Goal: Find specific page/section: Find specific page/section

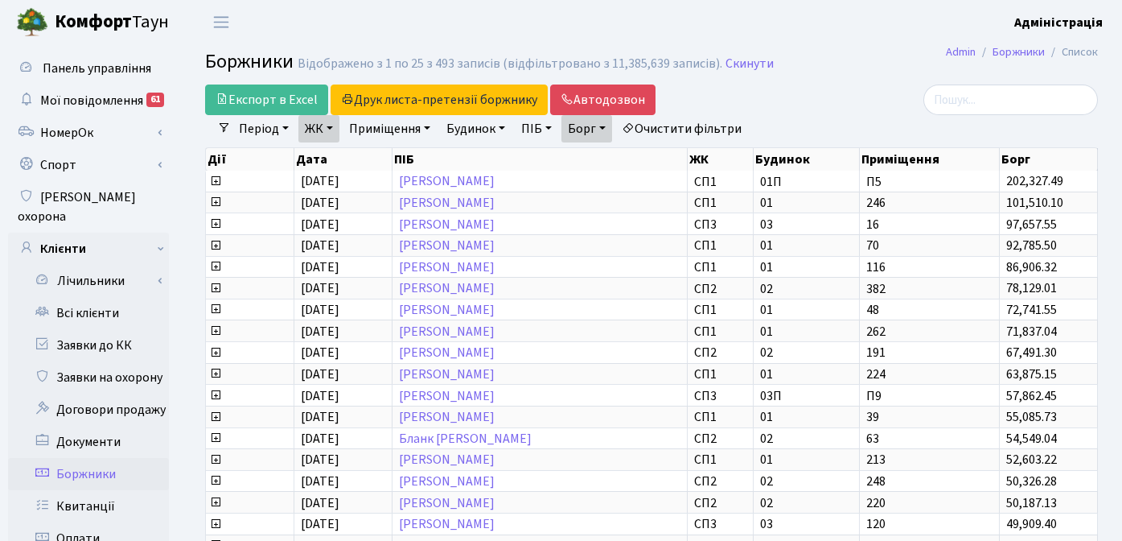
select select "25"
drag, startPoint x: 869, startPoint y: 62, endPoint x: 863, endPoint y: 43, distance: 20.1
click at [869, 62] on h2 "Боржники Відображено з 1 по 25 з 493 записів (відфільтровано з 11,385,639 запис…" at bounding box center [651, 64] width 893 height 27
click at [855, 24] on header "[PERSON_NAME] Адміністрація Мій обліковий запис Вийти" at bounding box center [561, 22] width 1122 height 44
click at [839, 76] on h2 "Боржники Відображено з 1 по 25 з 493 записів (відфільтровано з 11,385,639 запис…" at bounding box center [651, 64] width 893 height 27
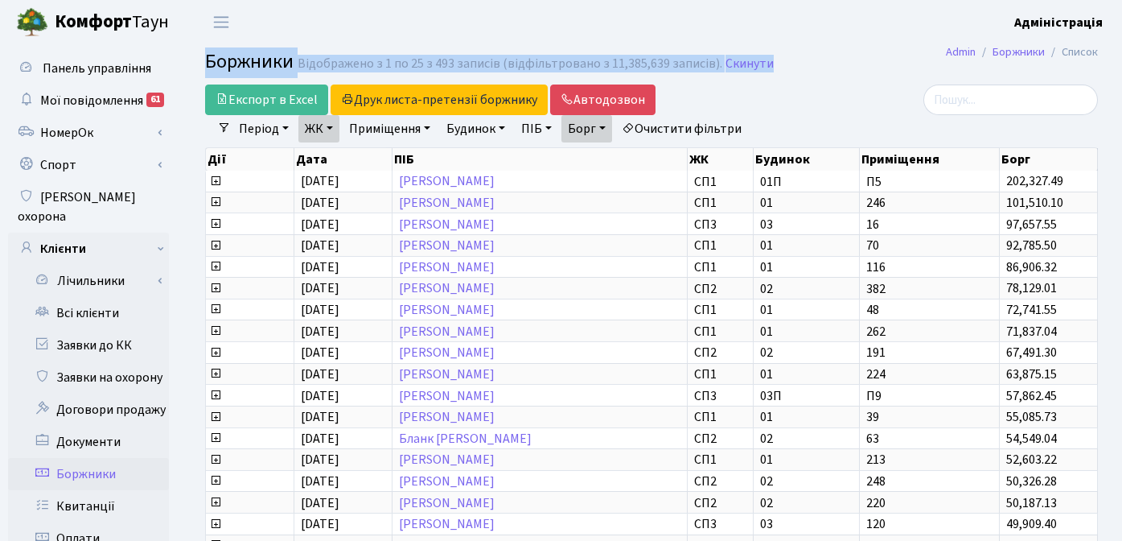
drag, startPoint x: 204, startPoint y: 60, endPoint x: 813, endPoint y: 61, distance: 608.3
click at [813, 61] on h2 "Боржники Відображено з 1 по 25 з 493 записів (відфільтровано з 11,385,639 запис…" at bounding box center [651, 64] width 893 height 27
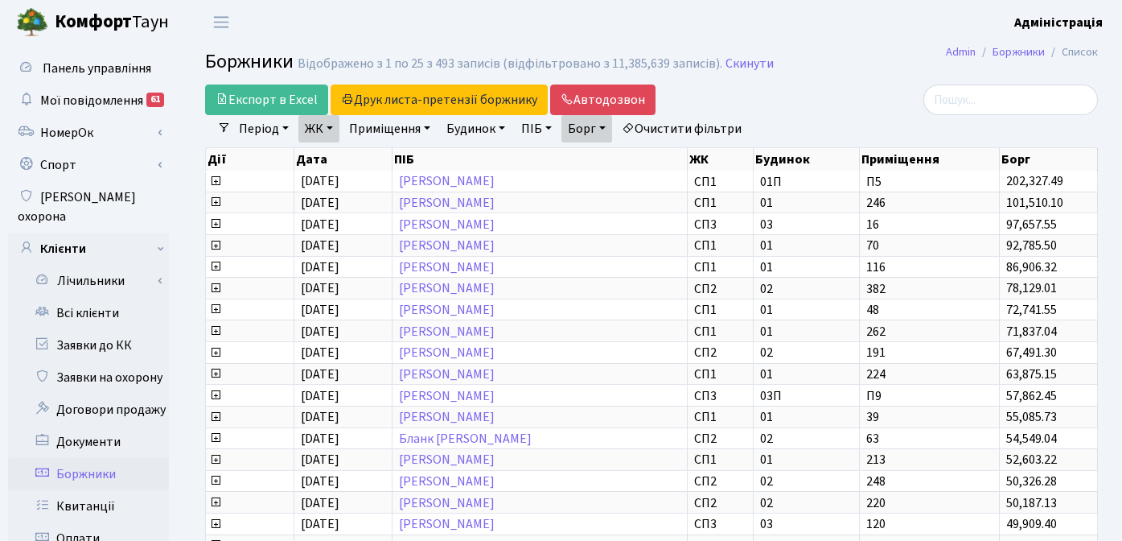
click at [841, 80] on main "Admin Боржники Список Боржники Відображено з 1 по 25 з 493 записів (відфільтров…" at bounding box center [651, 512] width 941 height 937
click at [434, 27] on header "[PERSON_NAME] Адміністрація Мій обліковий запис Вийти" at bounding box center [561, 22] width 1122 height 44
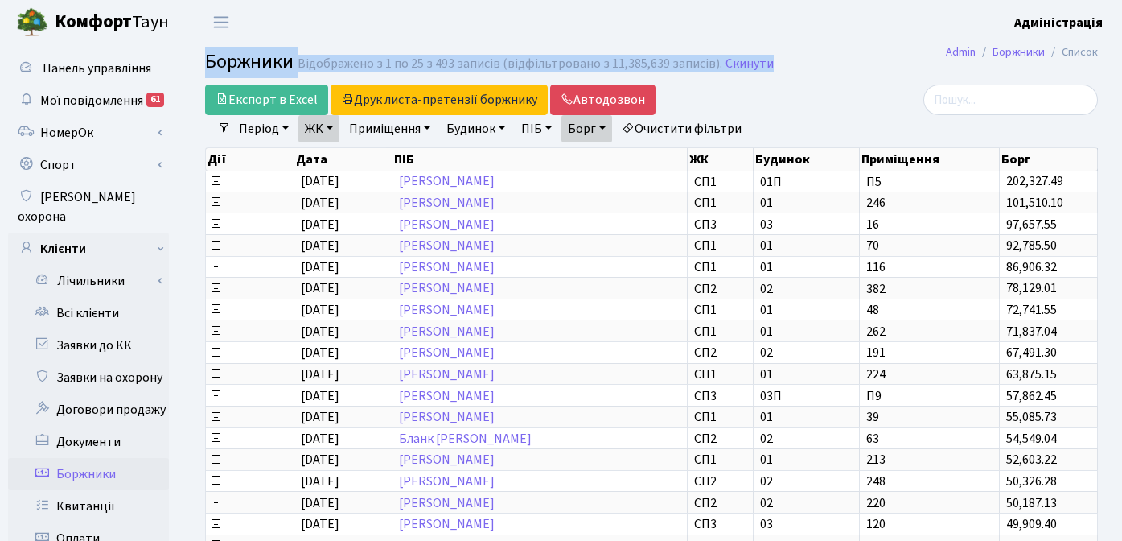
drag, startPoint x: 194, startPoint y: 60, endPoint x: 801, endPoint y: 72, distance: 607.6
click at [801, 72] on div "Боржники Відображено з 1 по 25 з 493 записів (відфільтровано з 11,385,639 запис…" at bounding box center [651, 64] width 941 height 27
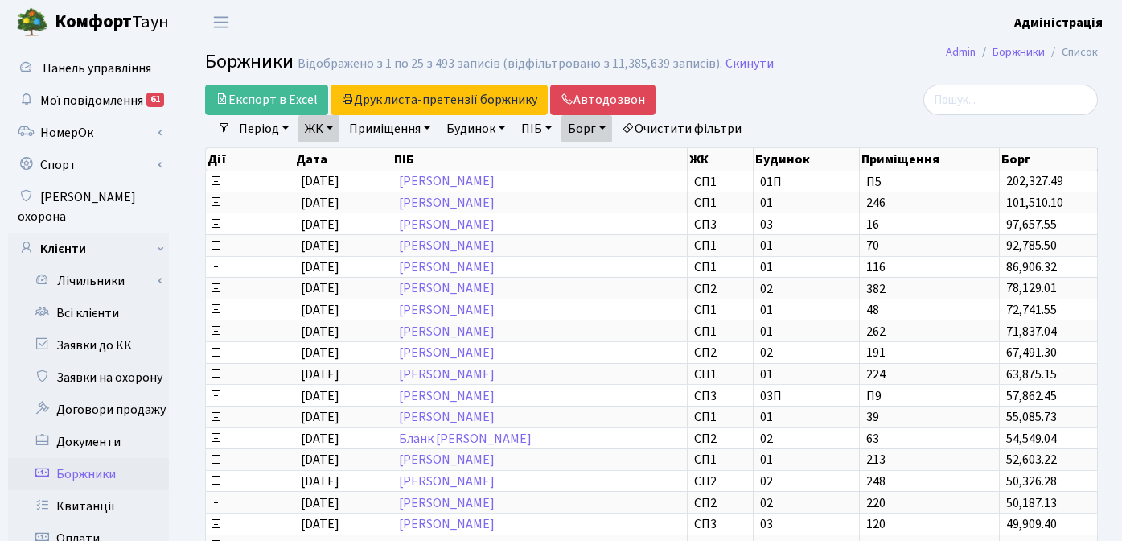
click at [884, 103] on div at bounding box center [958, 99] width 282 height 31
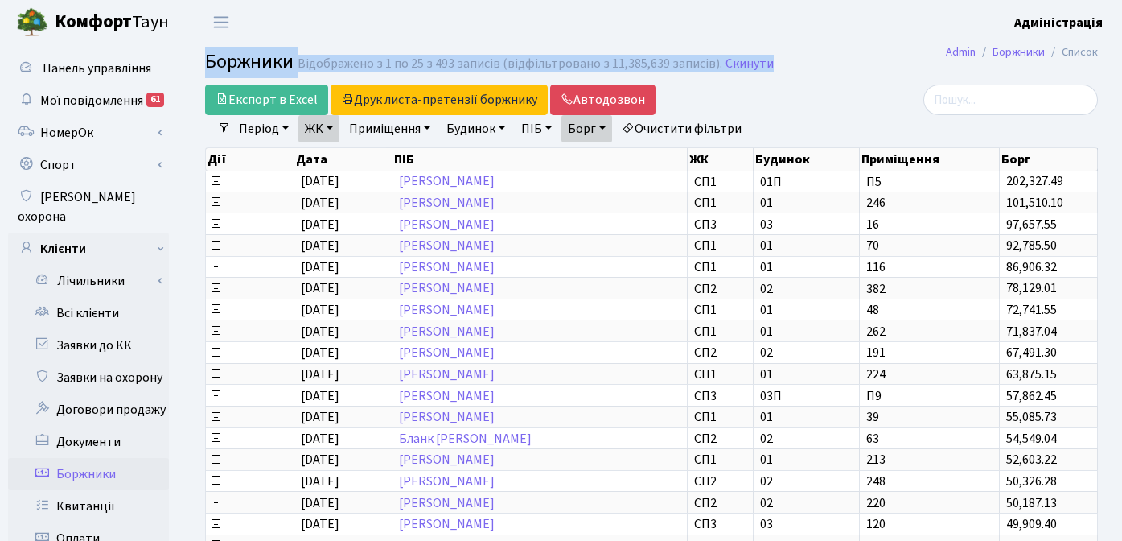
drag, startPoint x: 202, startPoint y: 61, endPoint x: 832, endPoint y: 76, distance: 630.2
click at [832, 76] on div "Боржники Відображено з 1 по 25 з 493 записів (відфільтровано з 11,385,639 запис…" at bounding box center [651, 64] width 941 height 27
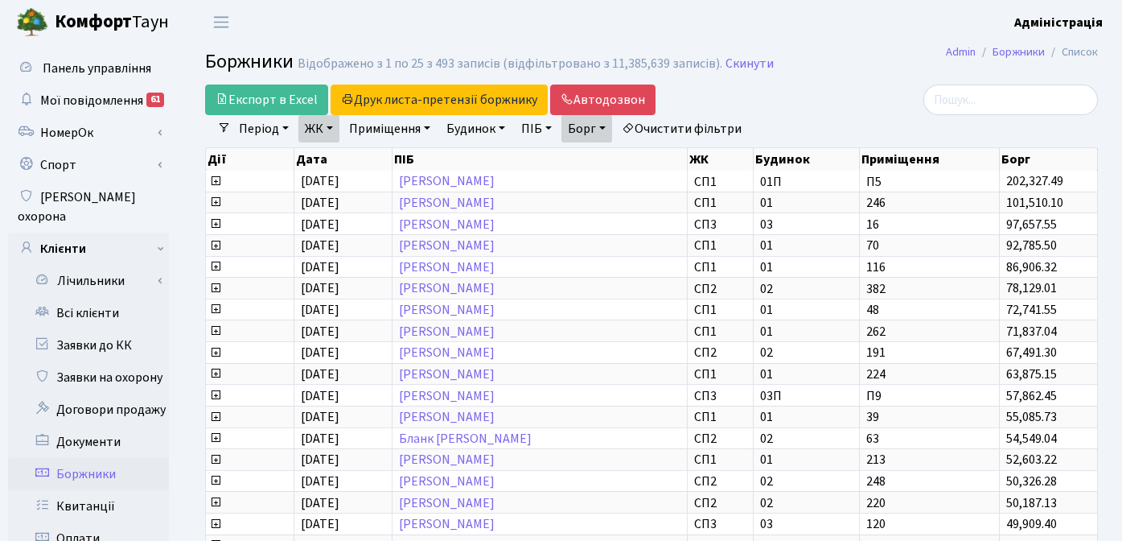
click at [372, 26] on header "[PERSON_NAME] Адміністрація Мій обліковий запис Вийти" at bounding box center [561, 22] width 1122 height 44
click at [75, 299] on link "Всі клієнти" at bounding box center [88, 313] width 161 height 32
